Goal: Task Accomplishment & Management: Complete application form

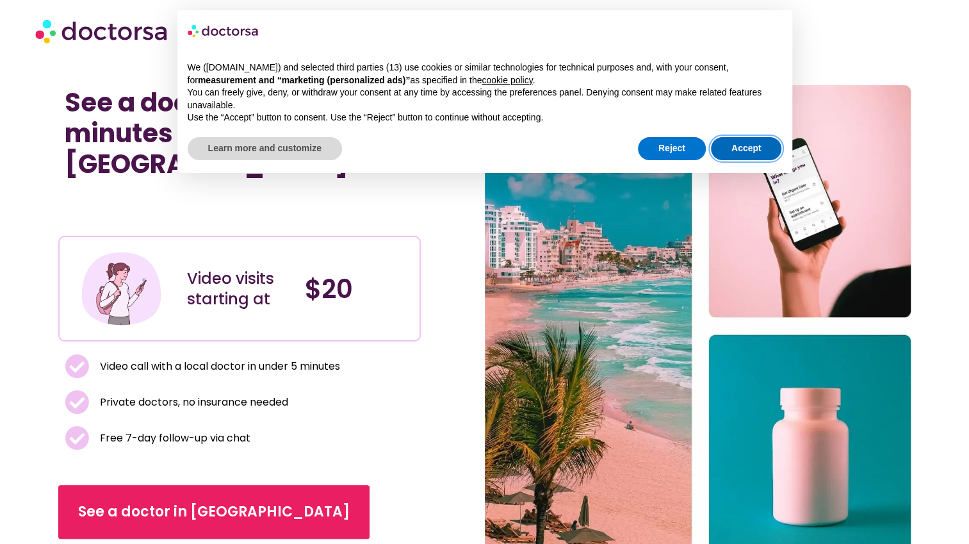
click at [733, 154] on button "Accept" at bounding box center [746, 148] width 71 height 23
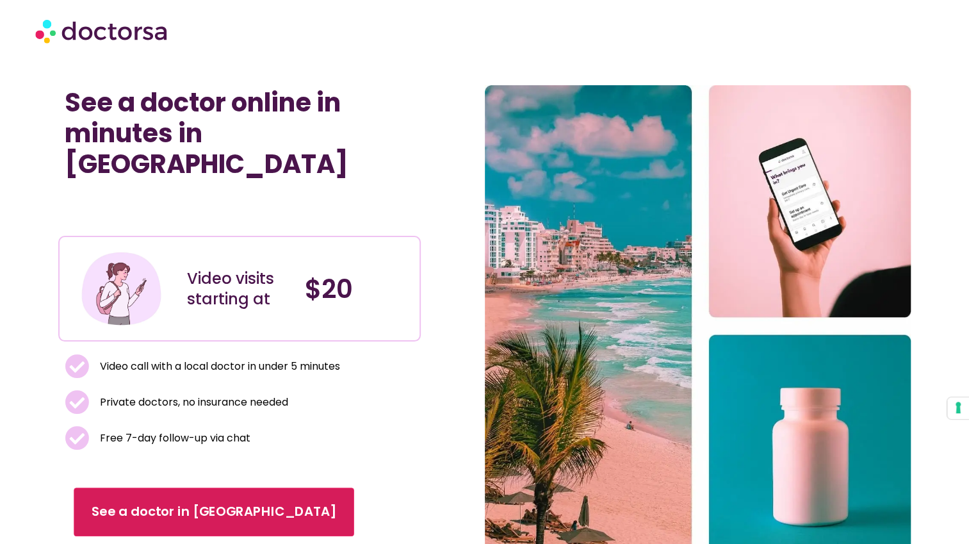
click at [150, 503] on span "See a doctor in [GEOGRAPHIC_DATA]" at bounding box center [214, 512] width 245 height 19
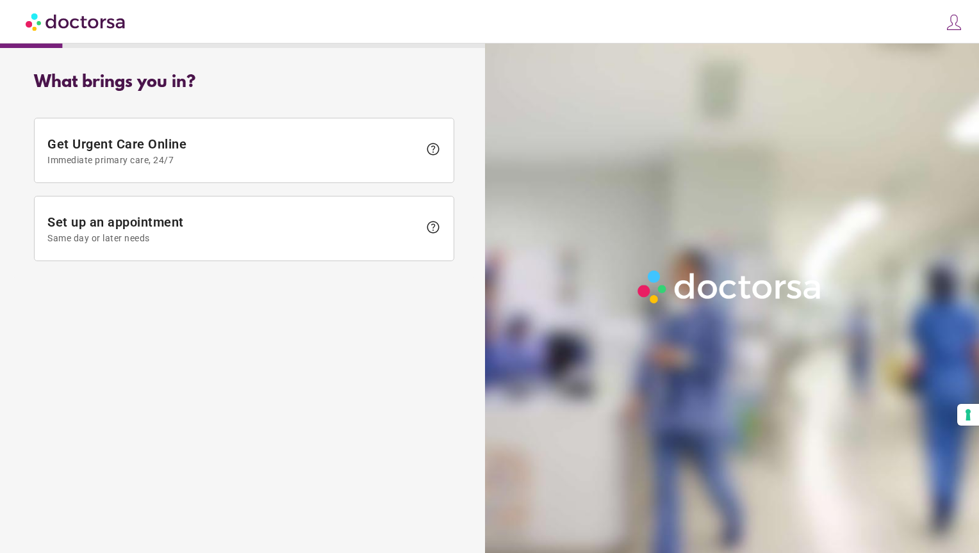
click at [956, 23] on img at bounding box center [954, 22] width 18 height 18
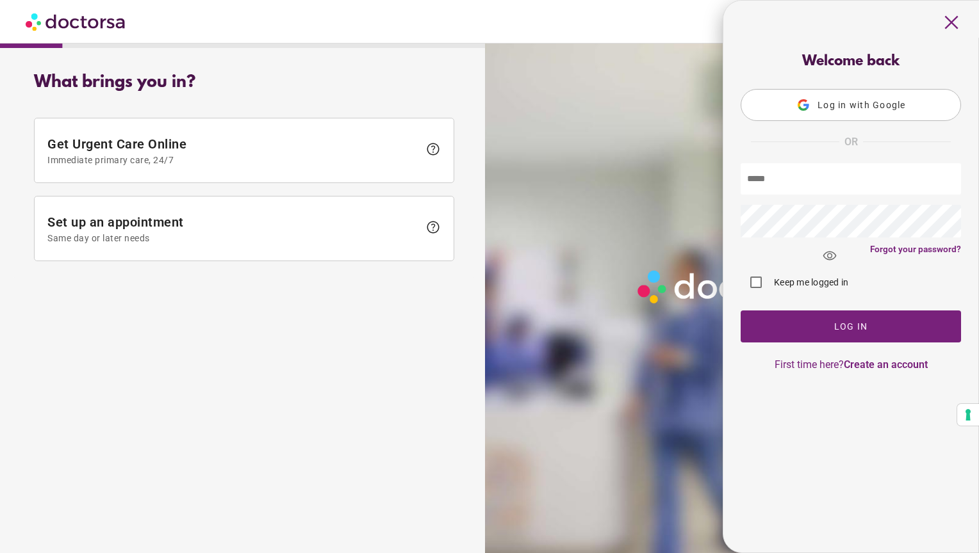
click at [887, 359] on div "Welcome back Log in with Google OR visibility Forgot your password? Log In" at bounding box center [851, 212] width 238 height 317
click at [890, 368] on link "Create an account" at bounding box center [886, 365] width 84 height 12
click at [875, 365] on link "Create an account" at bounding box center [886, 365] width 84 height 12
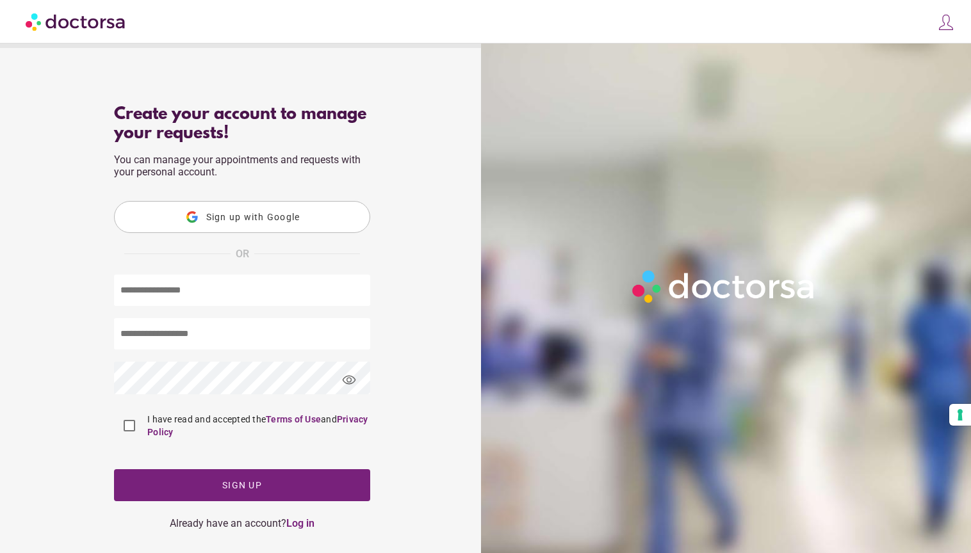
click at [234, 282] on input "text" at bounding box center [242, 290] width 256 height 31
type input "**********"
click at [348, 379] on span "visibility" at bounding box center [349, 380] width 35 height 35
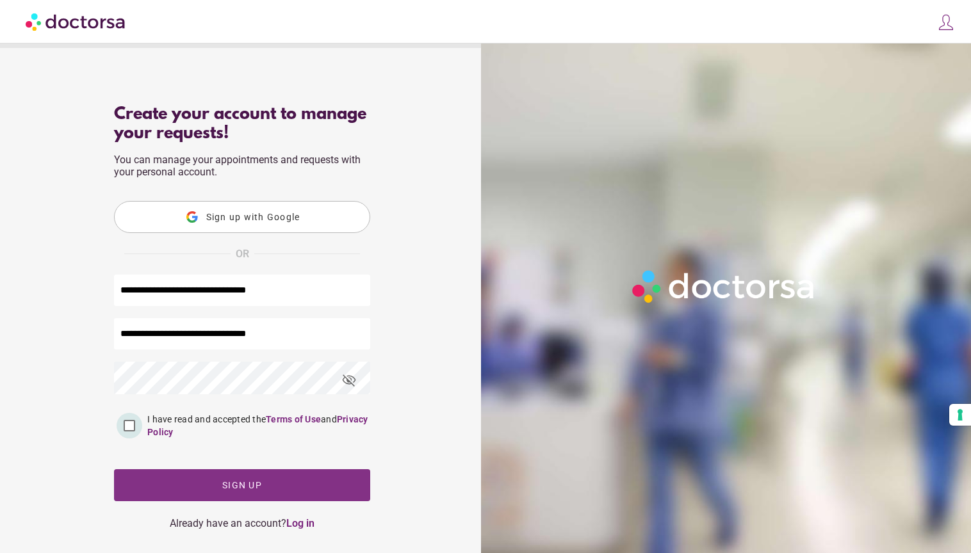
click at [209, 488] on span "button" at bounding box center [242, 486] width 256 height 32
